Goal: Information Seeking & Learning: Learn about a topic

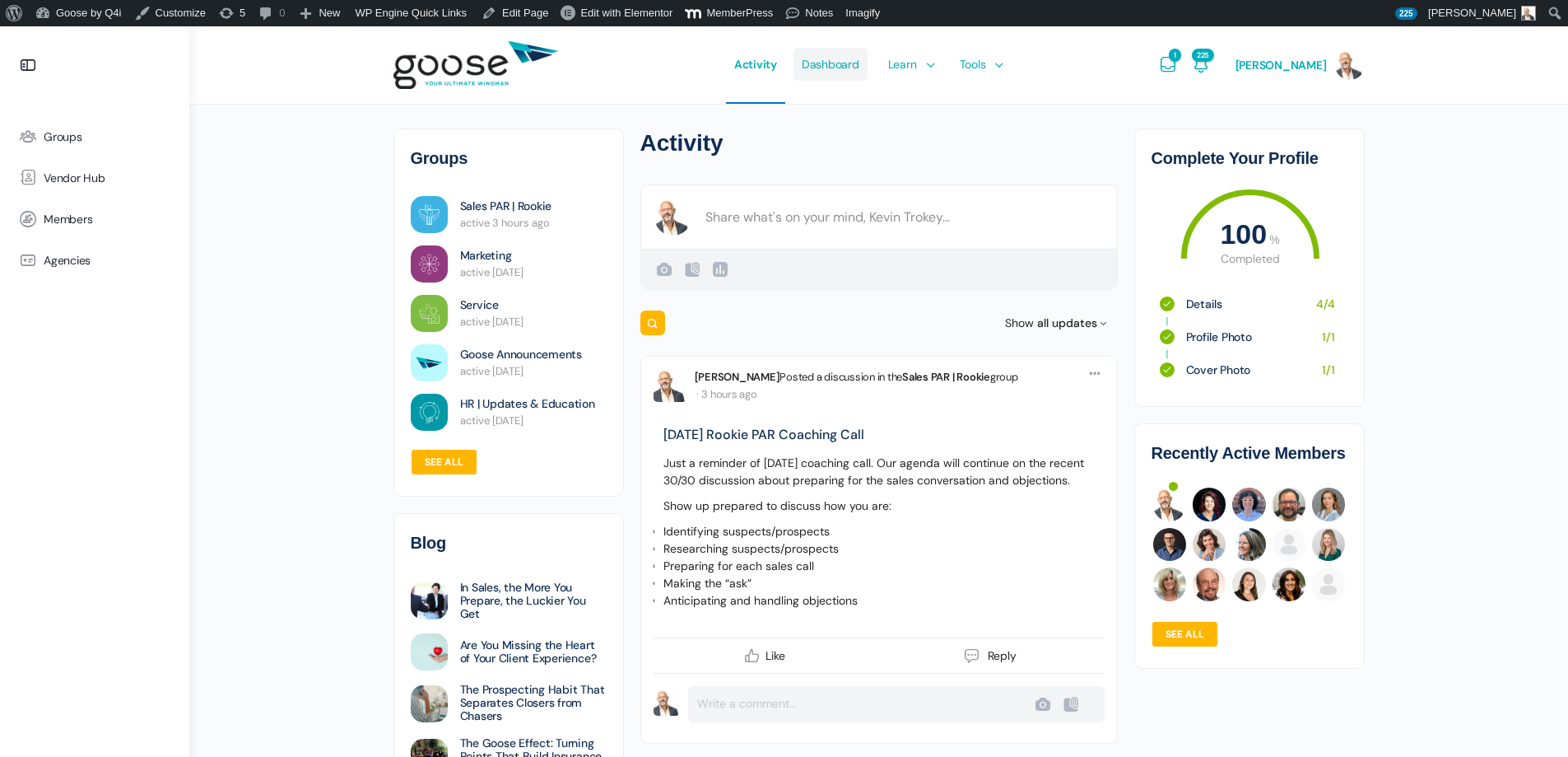
click at [821, 64] on span "Dashboard" at bounding box center [830, 64] width 57 height 78
click at [928, 105] on link "Courses" at bounding box center [948, 113] width 140 height 26
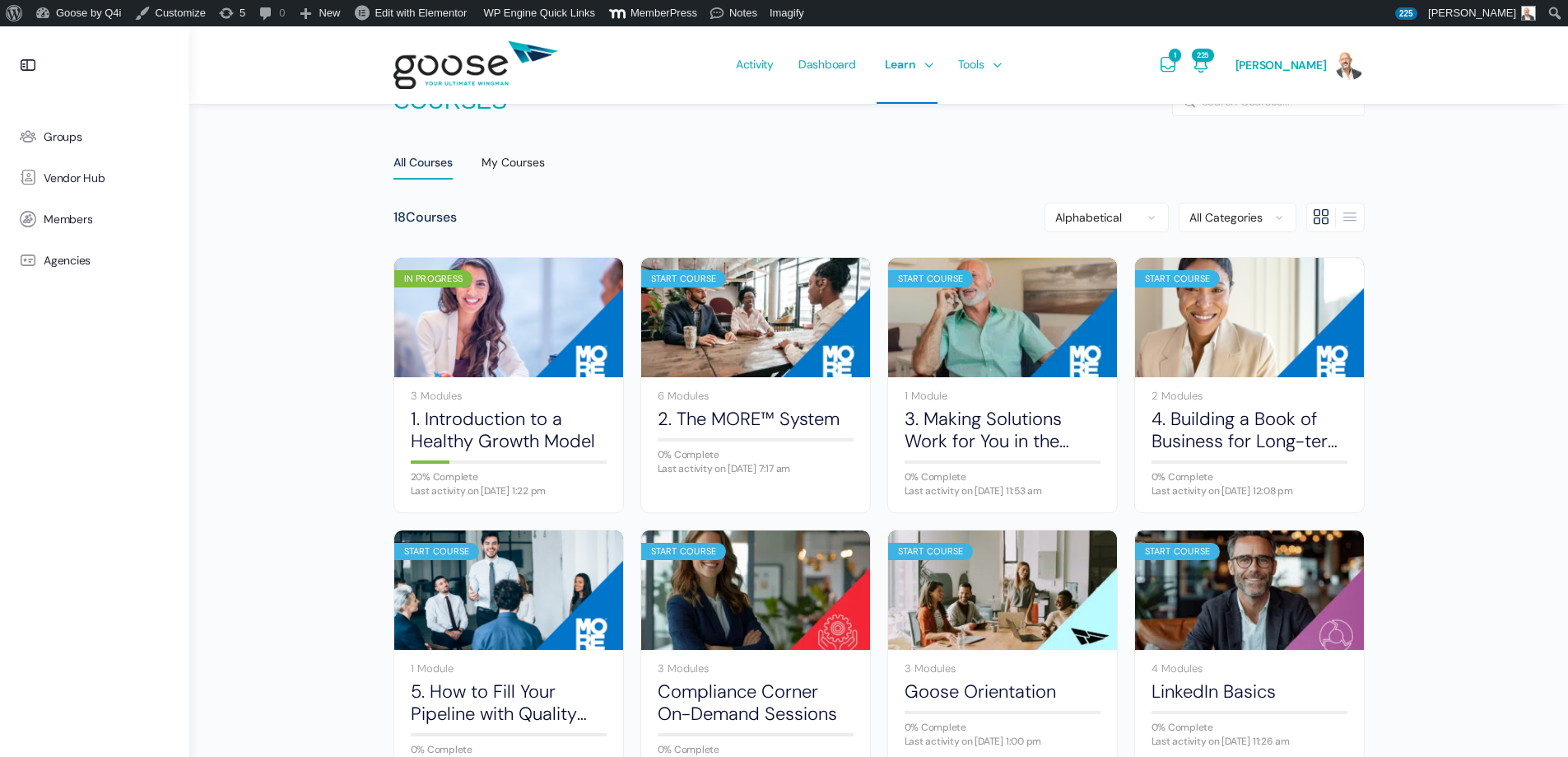
scroll to position [83, 0]
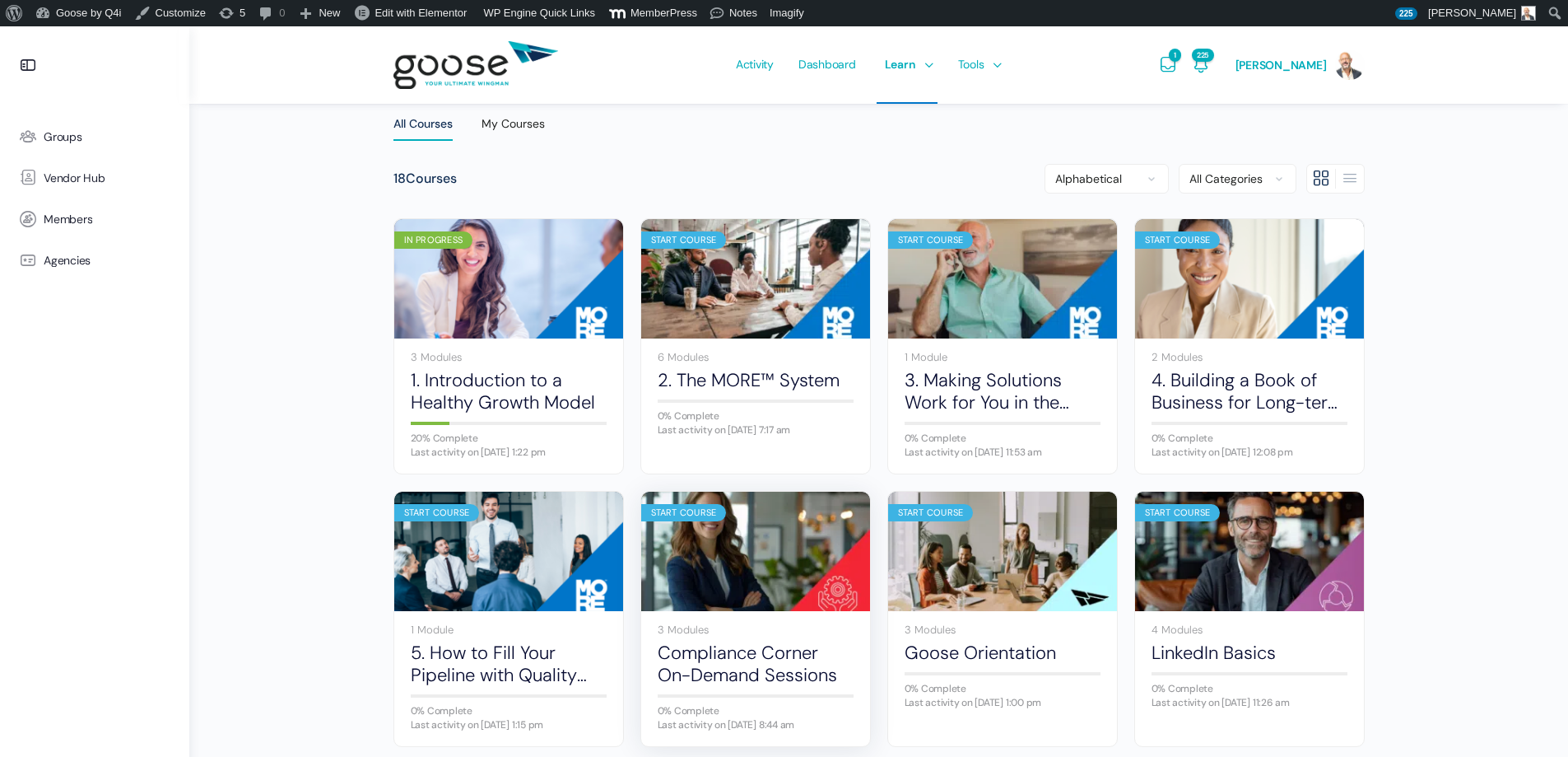
click at [718, 564] on img at bounding box center [756, 551] width 229 height 153
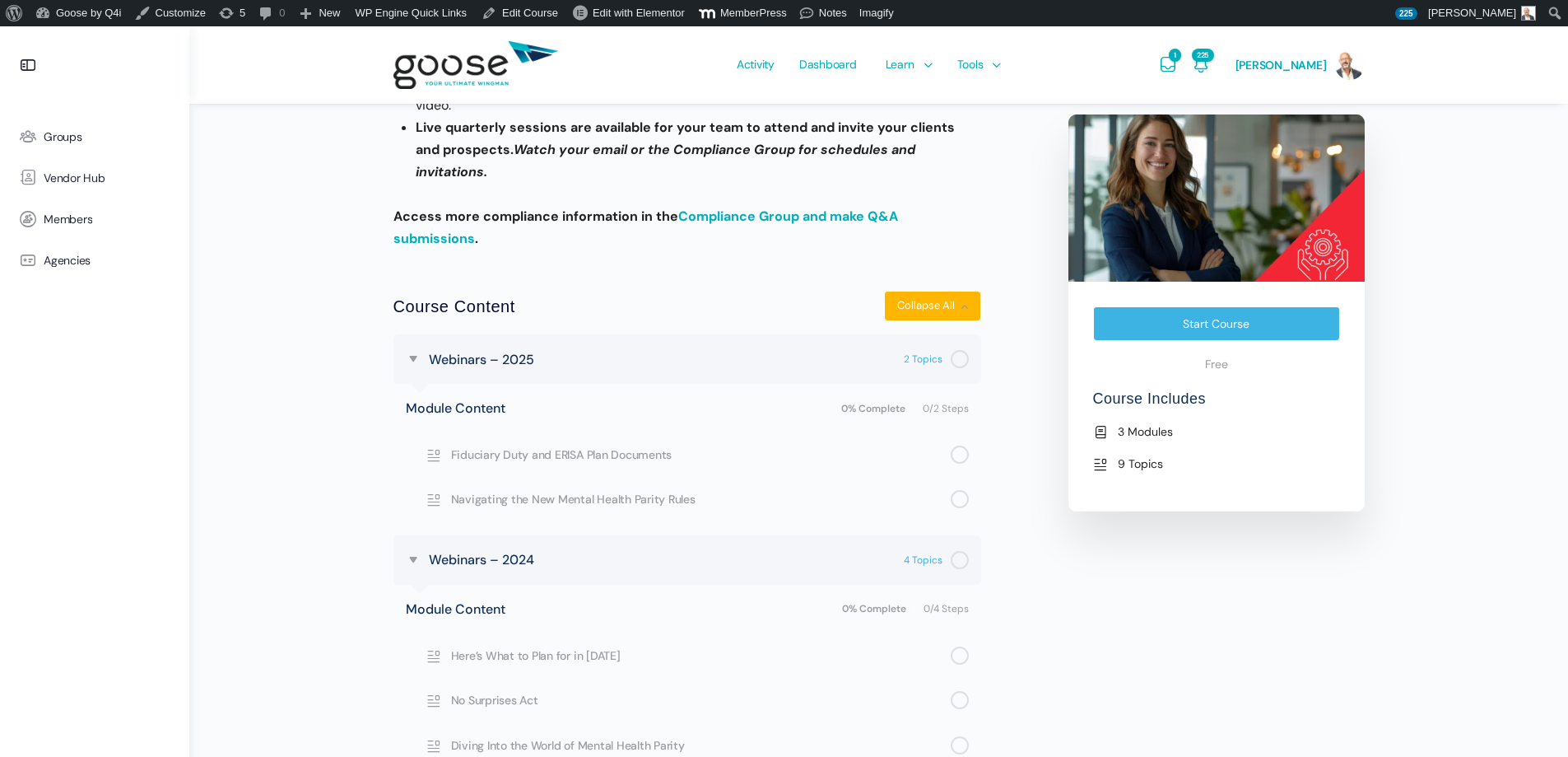
scroll to position [576, 0]
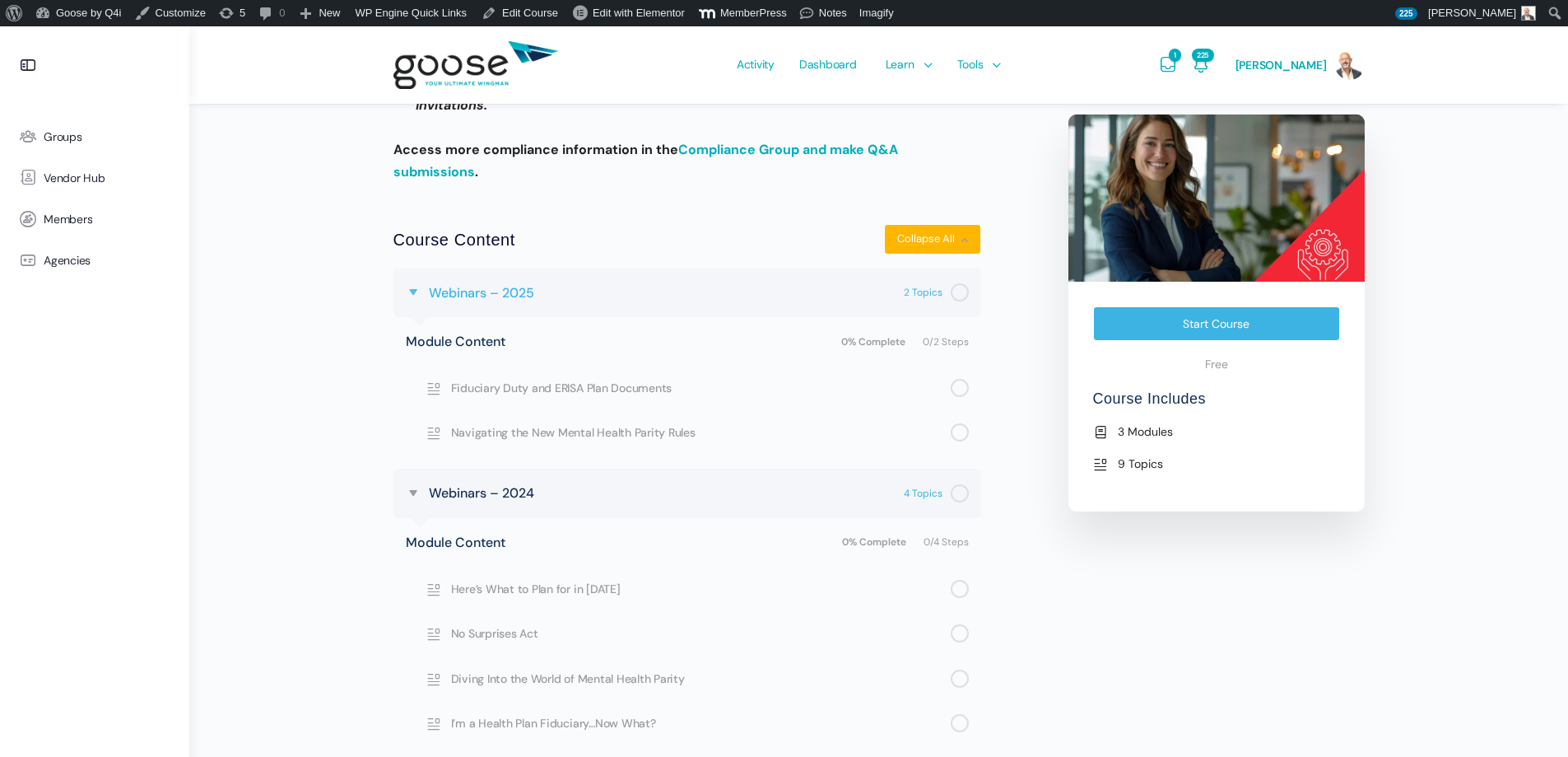
click at [415, 285] on span at bounding box center [413, 292] width 15 height 15
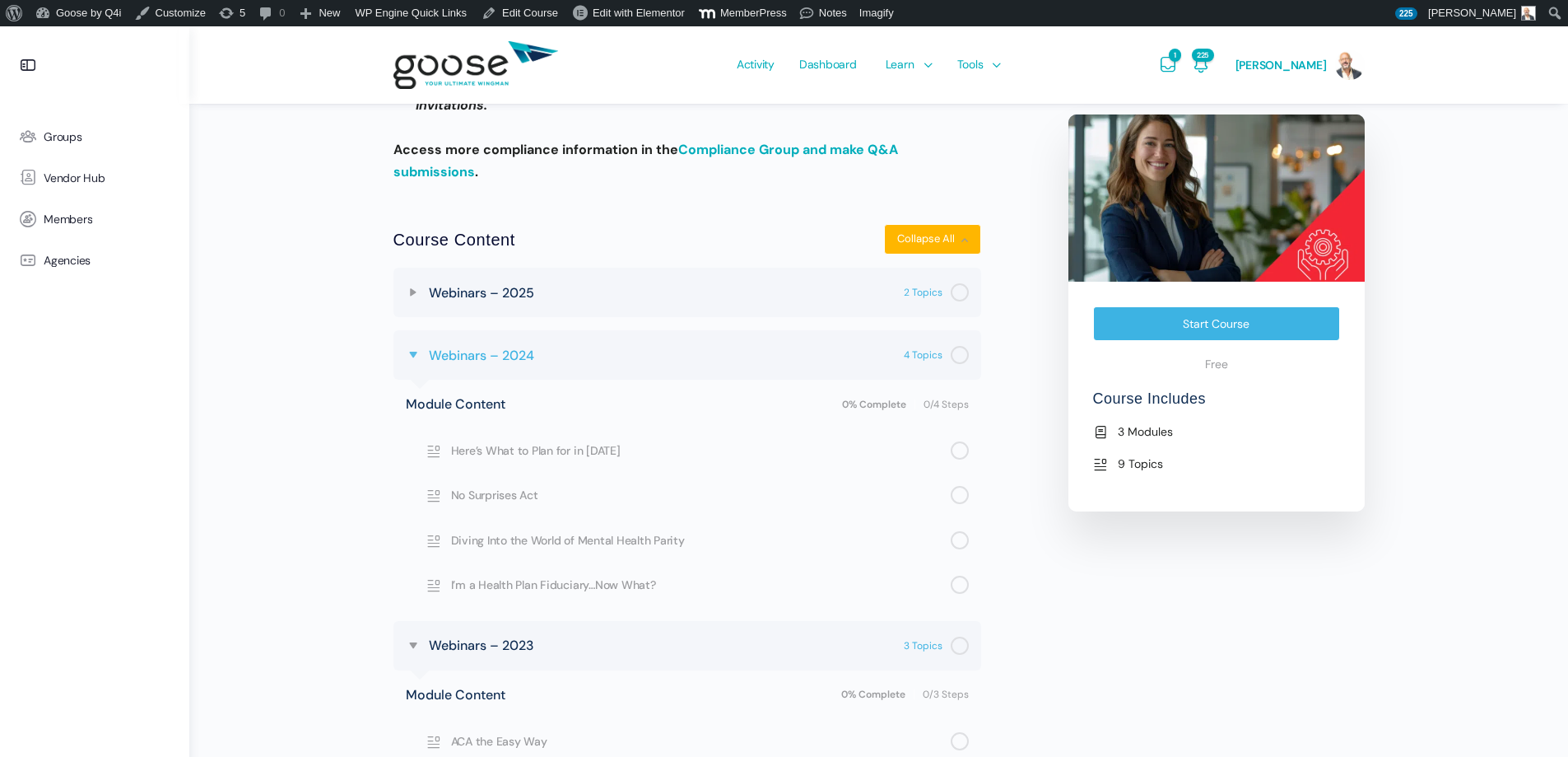
click at [417, 348] on span at bounding box center [413, 355] width 15 height 15
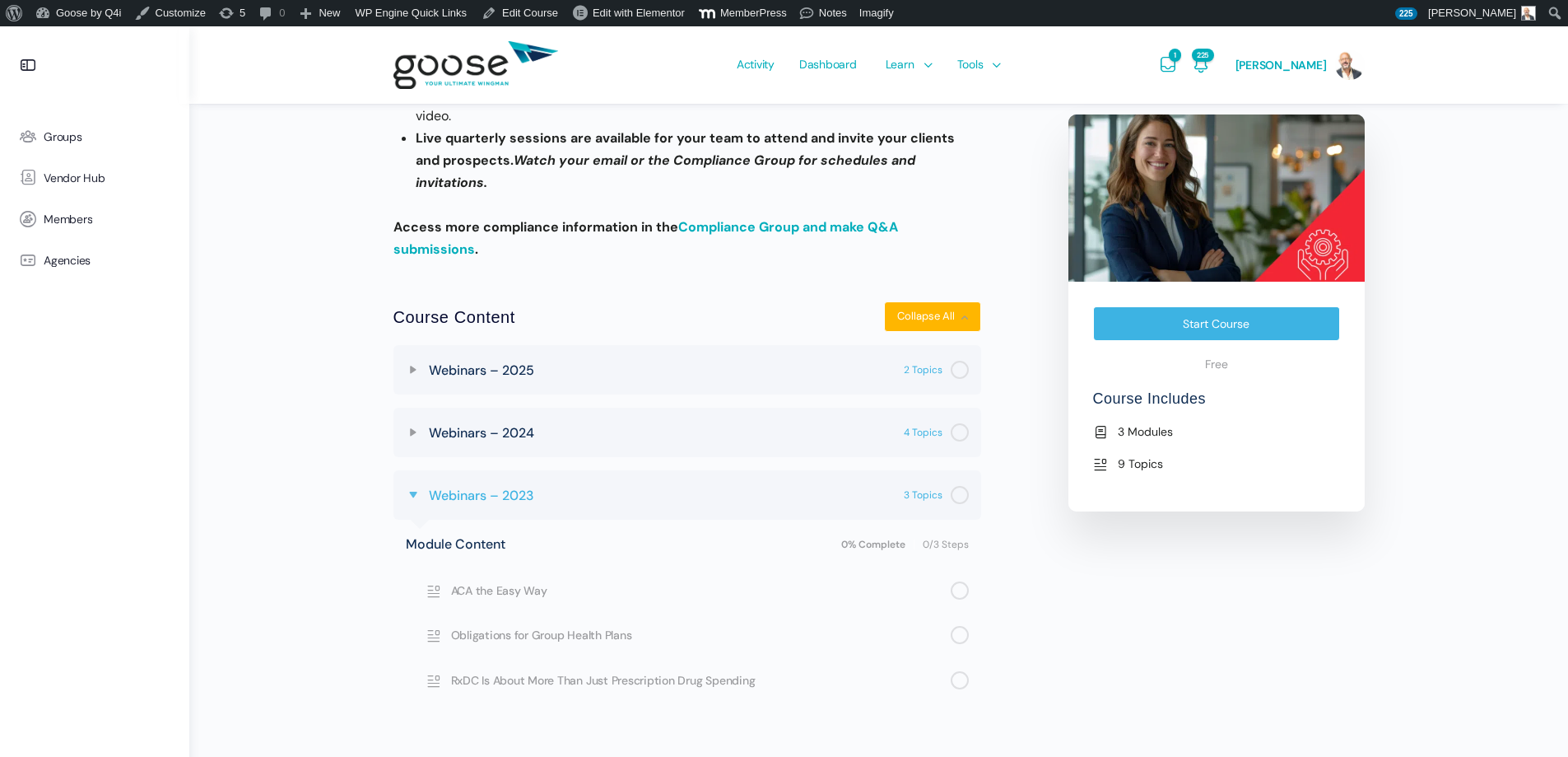
scroll to position [493, 0]
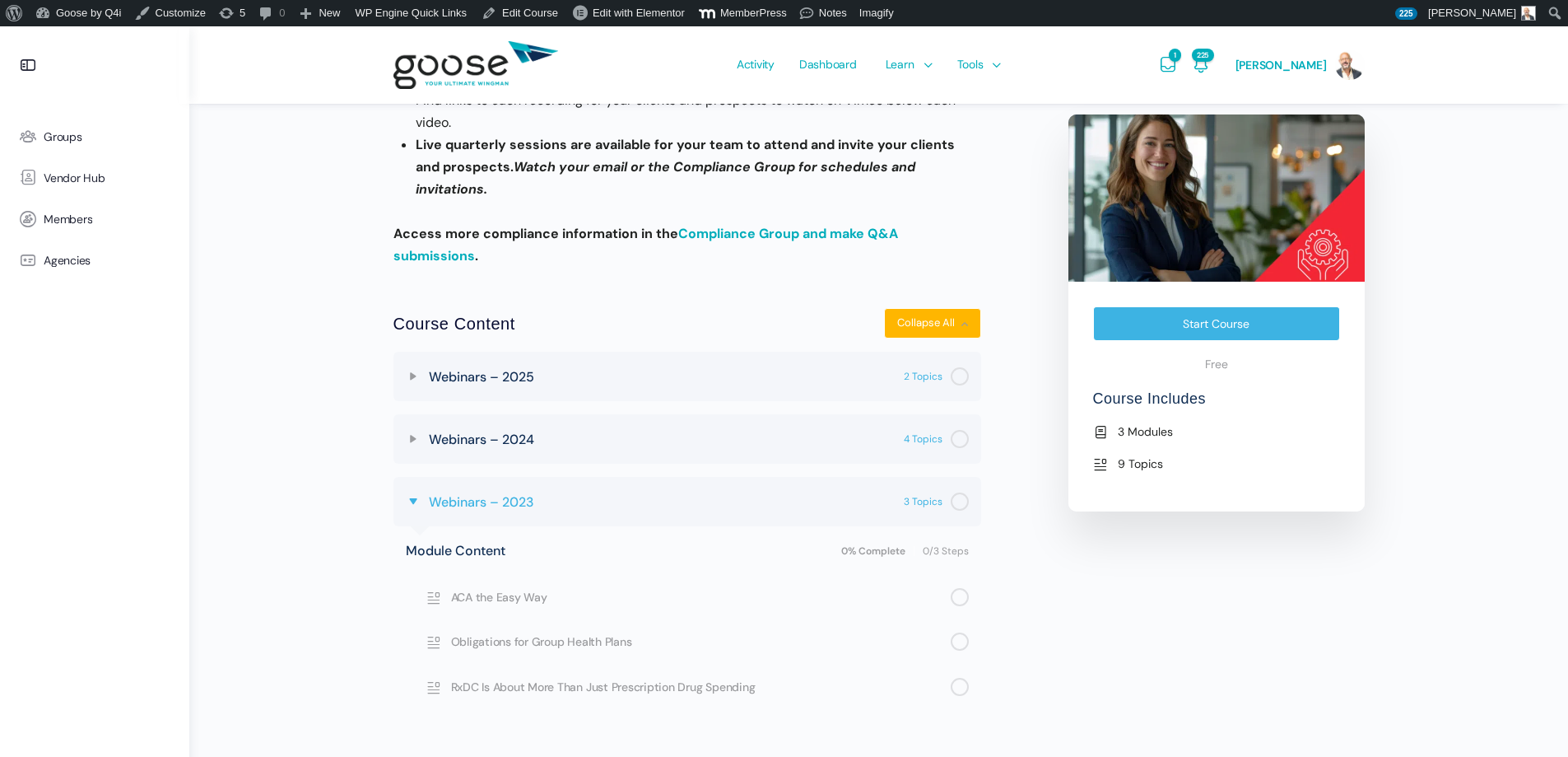
click at [422, 490] on div "Webinars – 2023 3 Topics" at bounding box center [686, 501] width 530 height 23
